Goal: Navigation & Orientation: Find specific page/section

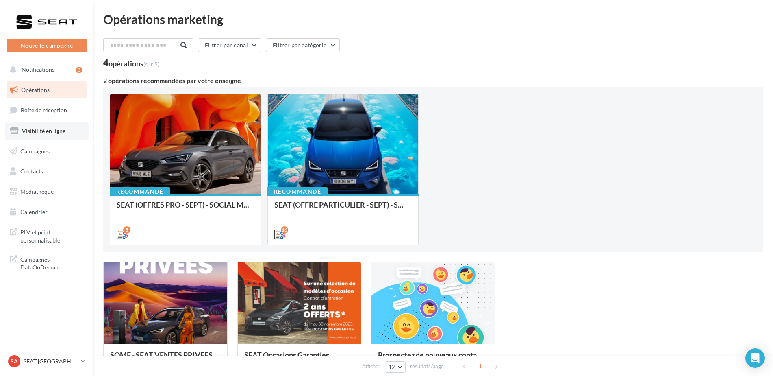
click at [39, 130] on span "Visibilité en ligne" at bounding box center [43, 130] width 43 height 7
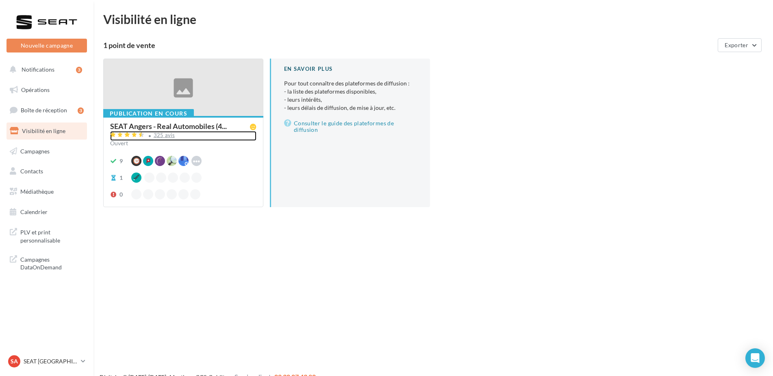
click at [165, 134] on div "325 avis" at bounding box center [165, 134] width 22 height 5
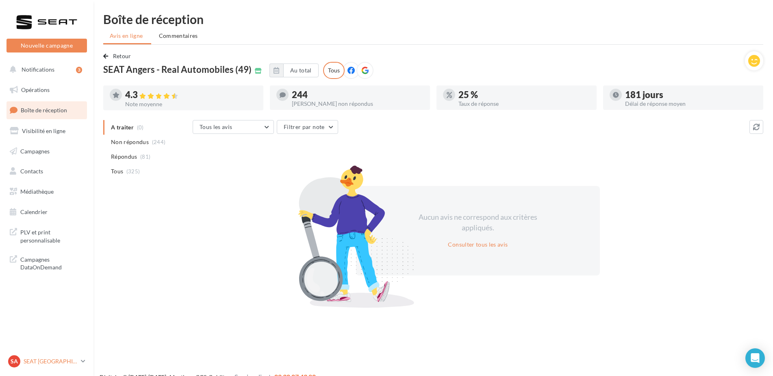
click at [51, 361] on p "SEAT [GEOGRAPHIC_DATA]" at bounding box center [51, 361] width 54 height 8
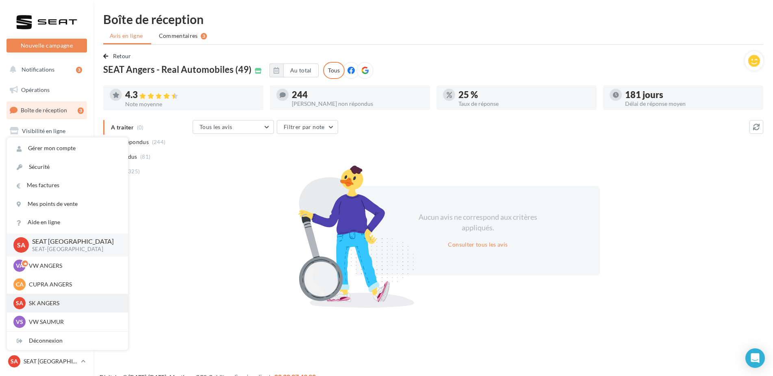
click at [46, 299] on p "SK ANGERS" at bounding box center [73, 303] width 89 height 8
